Goal: Unclear

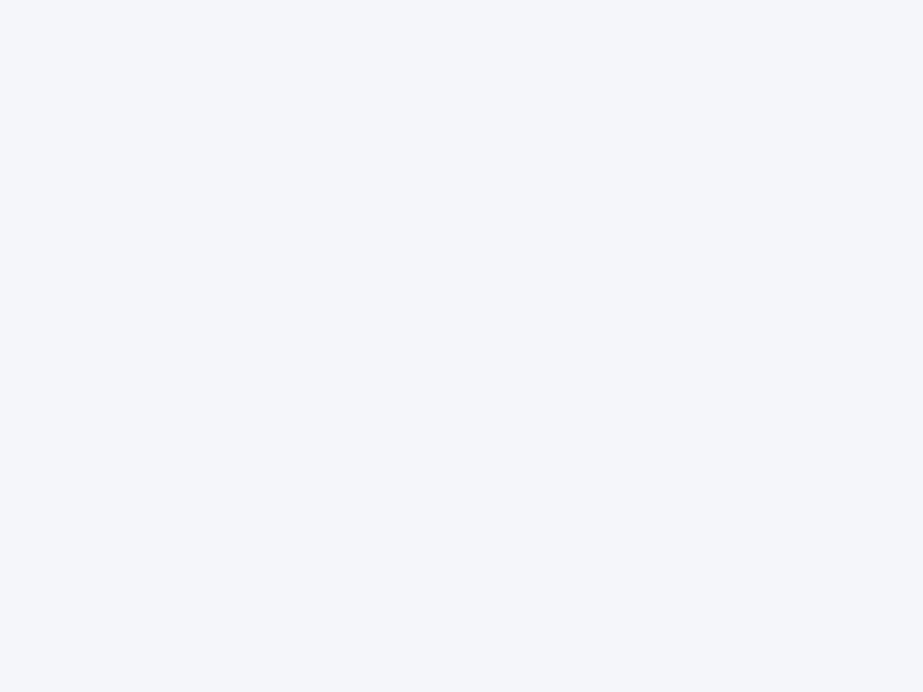
click at [462, 346] on div at bounding box center [461, 346] width 923 height 692
